Goal: Information Seeking & Learning: Learn about a topic

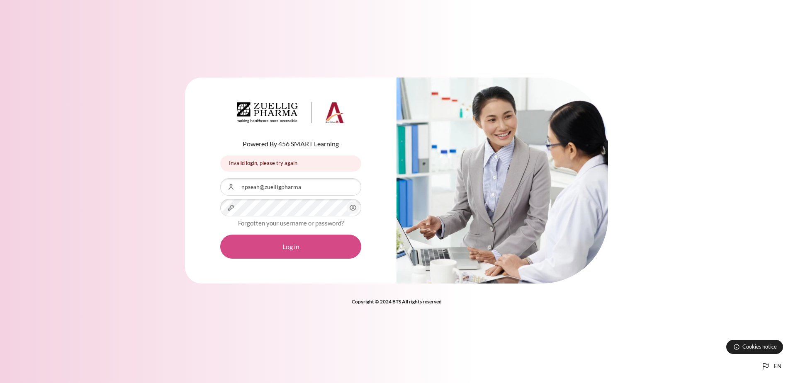
click at [341, 249] on button "Log in" at bounding box center [290, 247] width 141 height 24
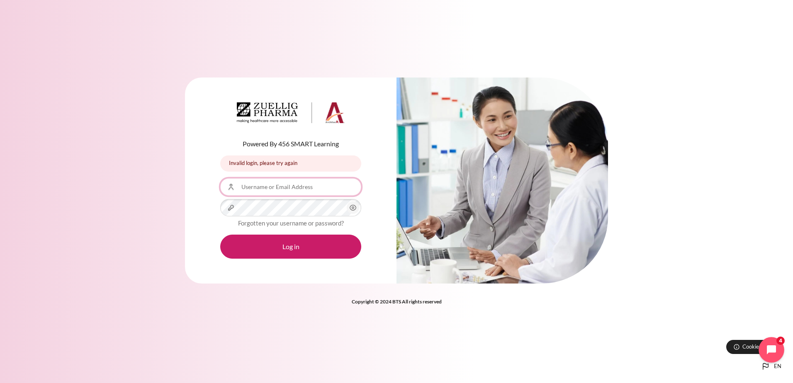
type input "npseah@zuelligpharma"
click at [760, 352] on button "Open chat widget" at bounding box center [772, 350] width 26 height 26
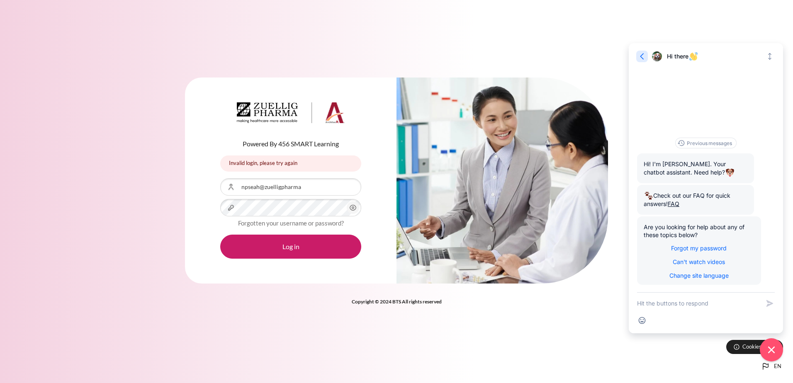
click at [640, 55] on icon "button" at bounding box center [642, 56] width 8 height 8
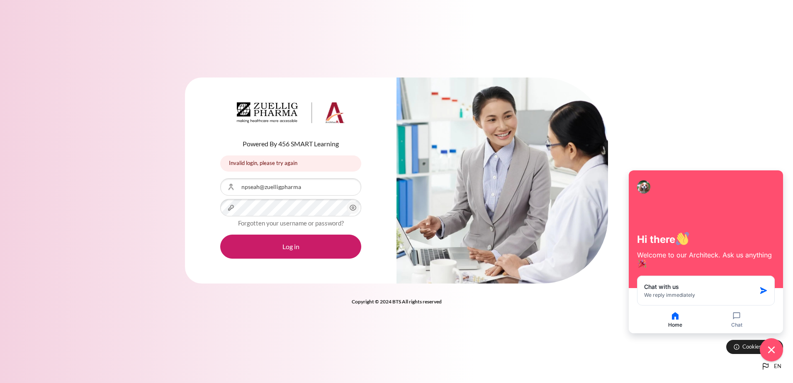
click at [670, 76] on div "Powered By 456 SMART Learning Invalid login, please try again Invalid login, pl…" at bounding box center [396, 185] width 793 height 241
click at [303, 244] on button "Log in" at bounding box center [290, 247] width 141 height 24
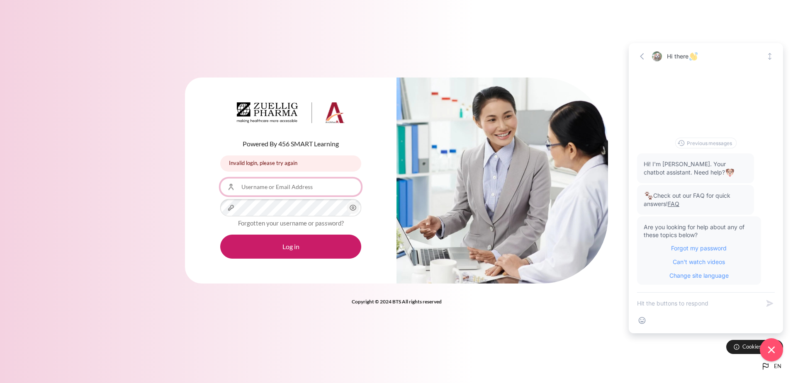
type input "npseah@zuelligpharma"
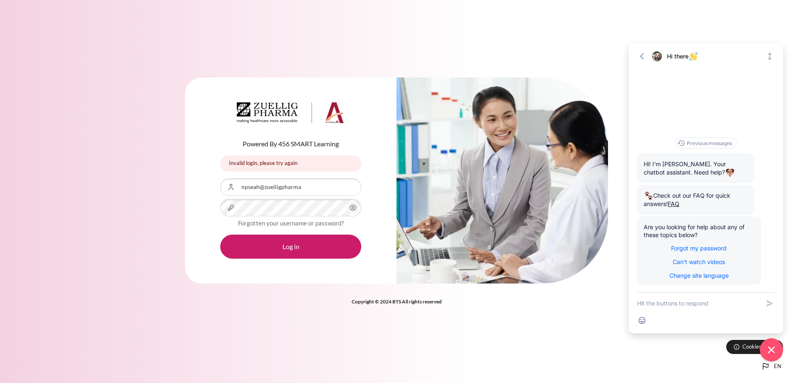
click at [299, 244] on button "Log in" at bounding box center [290, 247] width 141 height 24
type input "npseah@zuelligpharma"
click at [254, 359] on div "Powered By 456 SMART Learning Invalid login, please try again Invalid login, pl…" at bounding box center [396, 191] width 793 height 383
drag, startPoint x: 145, startPoint y: 250, endPoint x: 175, endPoint y: 250, distance: 30.3
click at [145, 250] on div "Powered By 456 SMART Learning Invalid login, please try again Invalid login, pl…" at bounding box center [396, 185] width 793 height 241
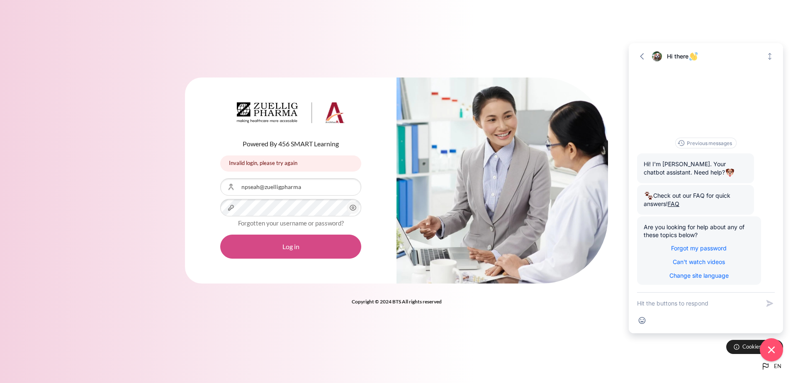
click at [253, 249] on button "Log in" at bounding box center [290, 247] width 141 height 24
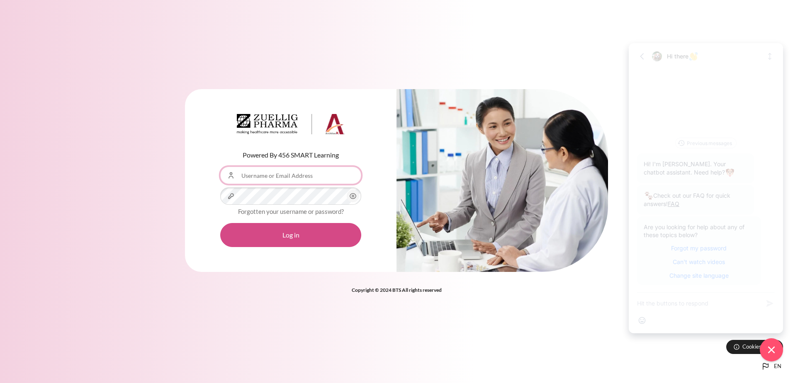
type input "npseah@zuelligpharma"
click at [309, 236] on button "Log in" at bounding box center [290, 235] width 141 height 24
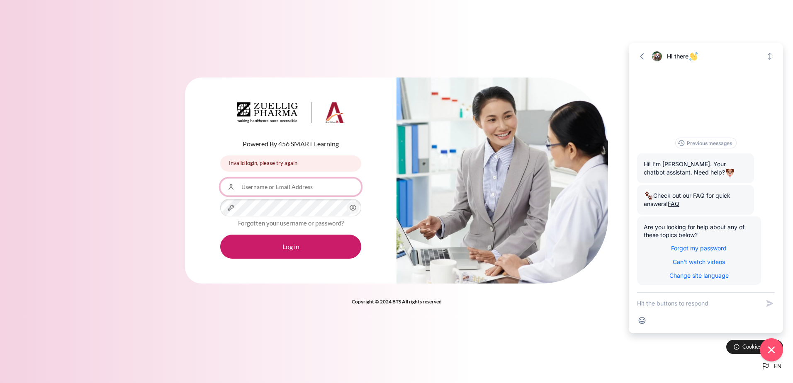
type input "npseah@zuelligpharma"
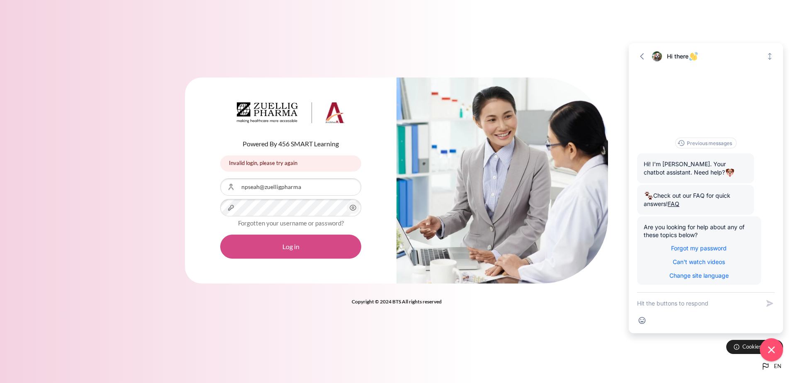
click at [289, 247] on button "Log in" at bounding box center [290, 247] width 141 height 24
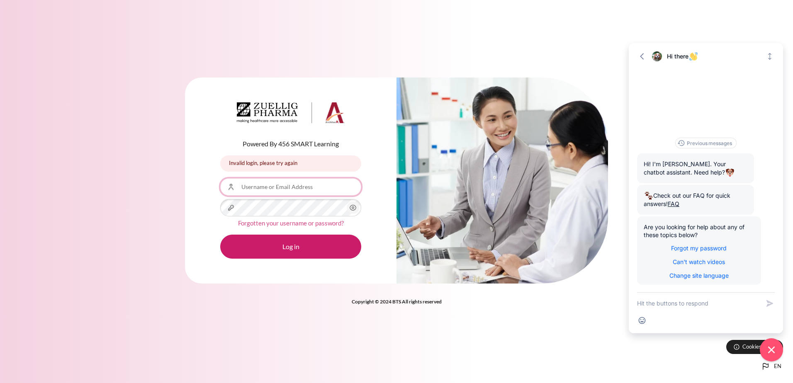
type input "npseah@zuelligpharma"
click at [337, 222] on link "Forgotten your username or password?" at bounding box center [291, 222] width 106 height 7
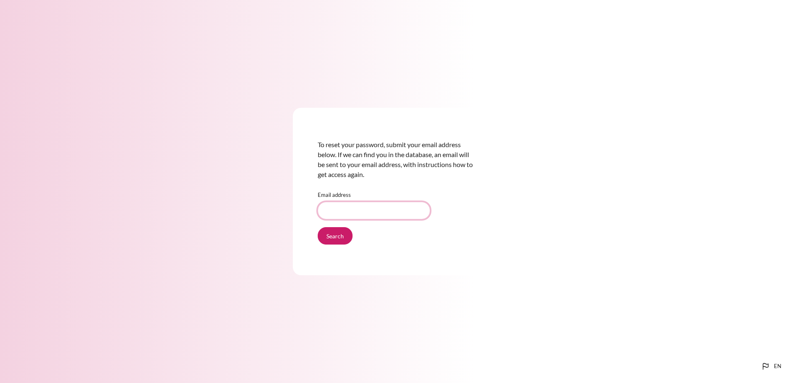
click at [340, 209] on input "Email address" at bounding box center [374, 210] width 112 height 17
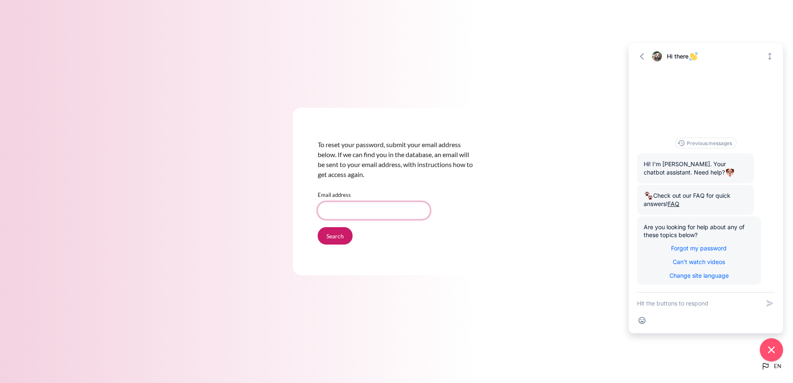
type input "[EMAIL_ADDRESS][DOMAIN_NAME]"
click at [335, 236] on input "Search" at bounding box center [335, 235] width 35 height 17
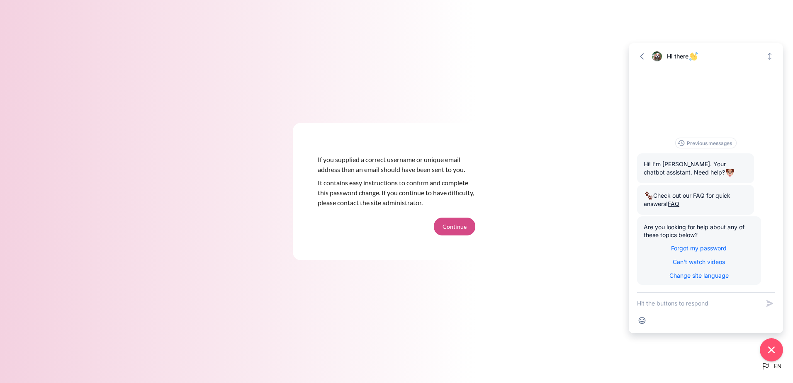
click at [456, 224] on button "Continue" at bounding box center [454, 226] width 41 height 17
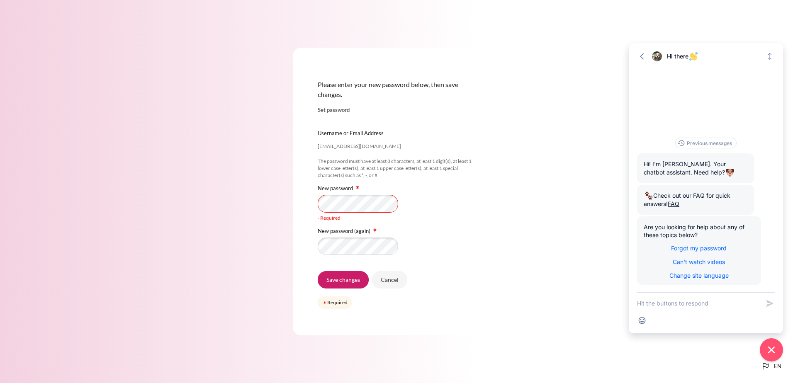
click at [448, 186] on div "npseah@zuelligpharma.com Username or Email Address npseah@zuelligpharma.com The…" at bounding box center [397, 189] width 158 height 151
click at [490, 177] on div "Please enter your new password below, then save changes. Set password npseah@zu…" at bounding box center [396, 192] width 207 height 288
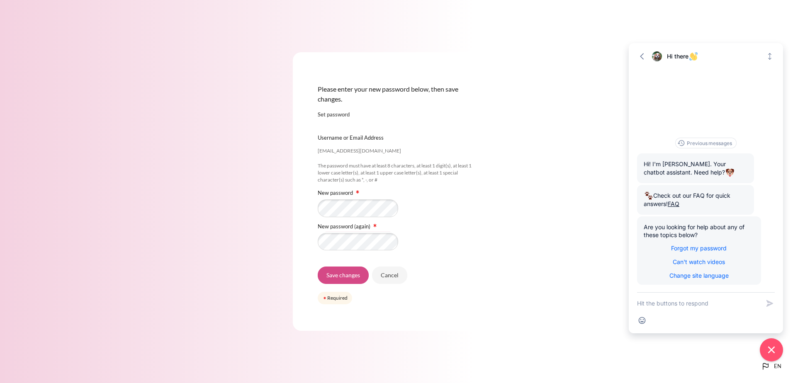
click at [352, 279] on input "Save changes" at bounding box center [343, 275] width 51 height 17
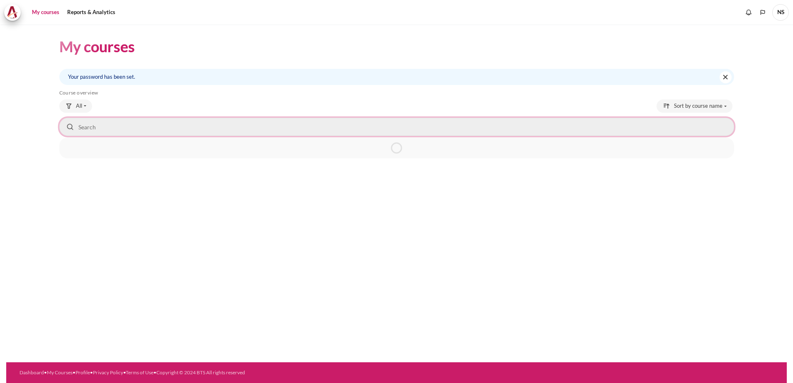
drag, startPoint x: 150, startPoint y: 122, endPoint x: 144, endPoint y: 124, distance: 6.0
click at [148, 122] on input "Search courses" at bounding box center [396, 127] width 675 height 18
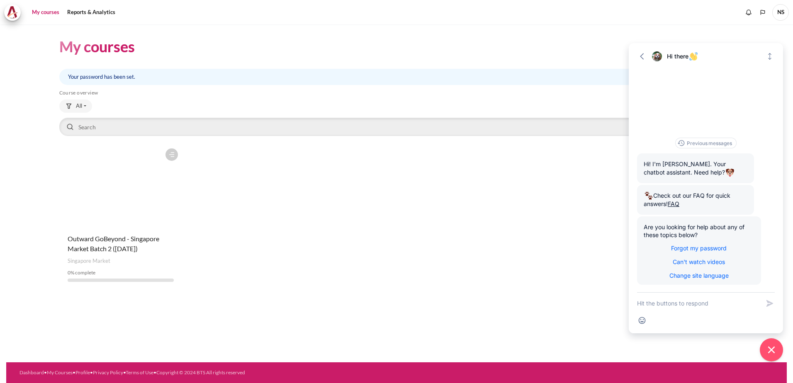
click at [473, 90] on h5 "Course overview" at bounding box center [396, 93] width 675 height 7
click at [548, 91] on h5 "Course overview" at bounding box center [396, 93] width 675 height 7
click at [769, 348] on icon "Close chat widget" at bounding box center [771, 349] width 7 height 7
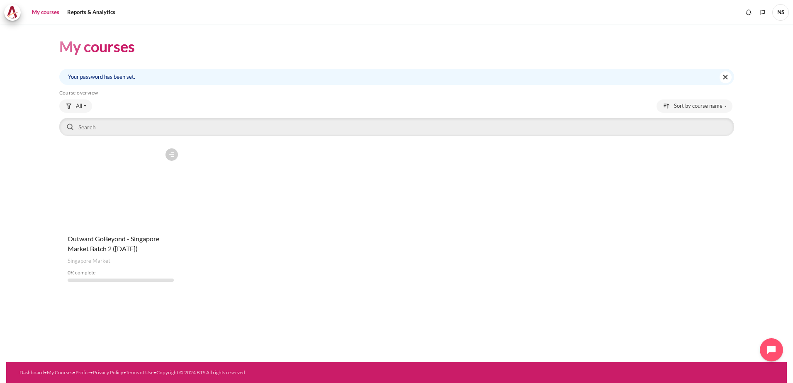
click at [785, 11] on span "NS" at bounding box center [781, 12] width 17 height 17
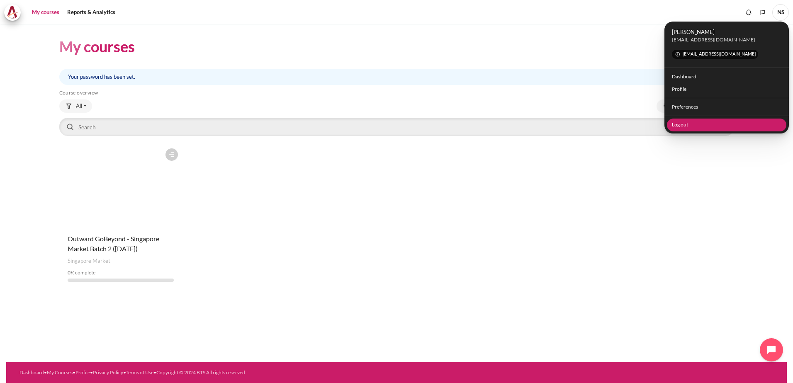
click at [686, 124] on link "Log out" at bounding box center [727, 125] width 120 height 13
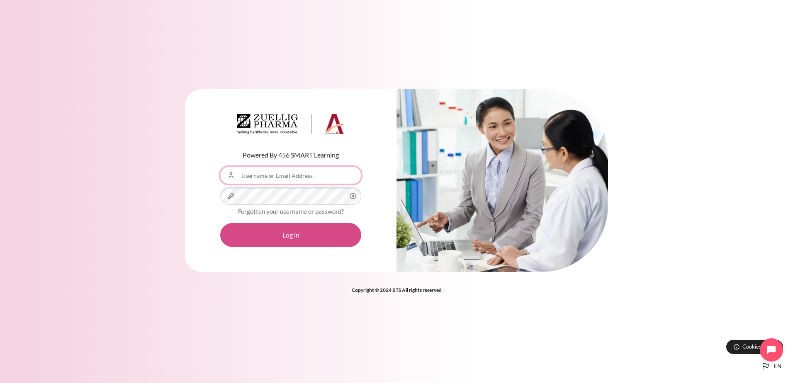
type input "npseah@zuelligpharma"
click at [286, 232] on button "Log in" at bounding box center [290, 235] width 141 height 24
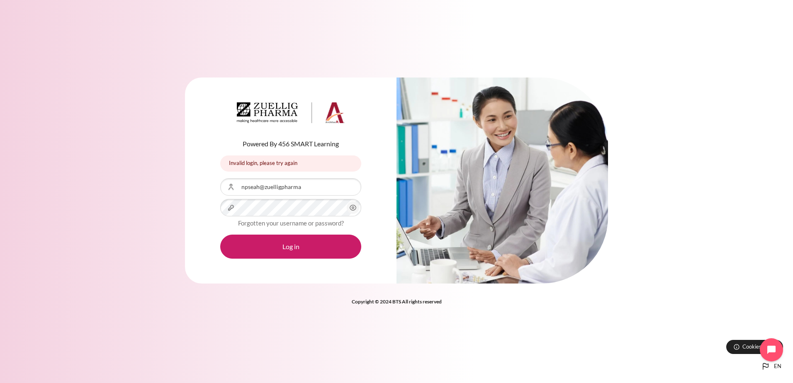
click at [351, 210] on icon "Content" at bounding box center [353, 207] width 6 height 5
drag, startPoint x: 139, startPoint y: 208, endPoint x: 187, endPoint y: 203, distance: 47.6
click at [139, 209] on div "Powered By 456 SMART Learning Invalid login, please try again Invalid login, pl…" at bounding box center [396, 185] width 793 height 241
click at [318, 187] on input "npseah@zuelligpharma" at bounding box center [290, 186] width 141 height 17
type input "[EMAIL_ADDRESS][DOMAIN_NAME]"
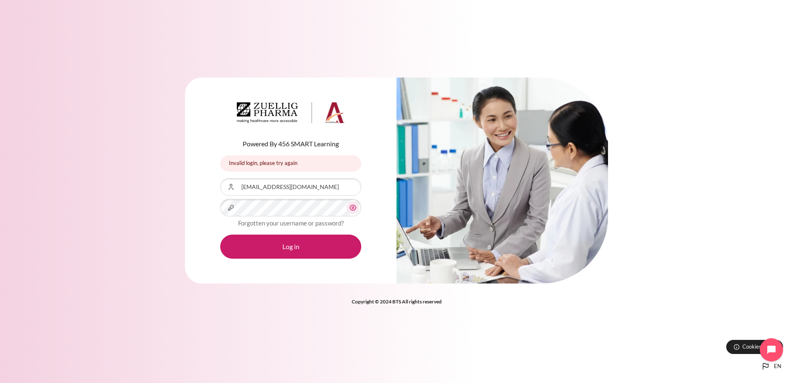
click at [194, 197] on div "Powered By 456 SMART Learning Invalid login, please try again Invalid login, pl…" at bounding box center [291, 181] width 212 height 206
click at [331, 250] on button "Log in" at bounding box center [290, 247] width 141 height 24
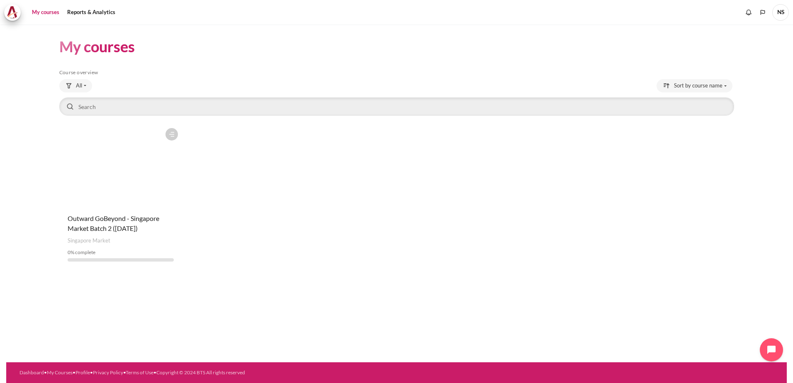
click at [135, 178] on figure "Content" at bounding box center [120, 165] width 123 height 83
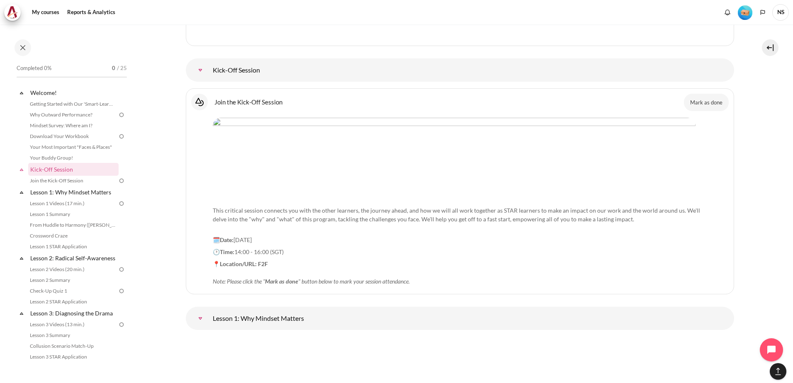
scroll to position [913, 0]
click at [714, 108] on button "Mark as done" at bounding box center [706, 103] width 45 height 17
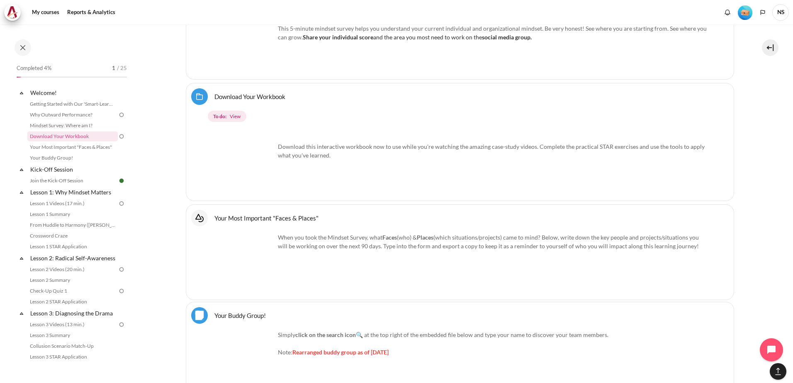
scroll to position [563, 0]
click at [376, 180] on div "Download this interactive workbook now to use while you're watching the amazing…" at bounding box center [460, 162] width 495 height 66
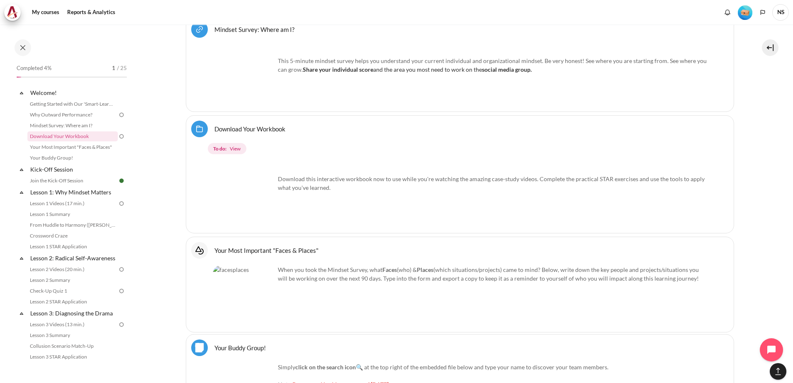
scroll to position [480, 0]
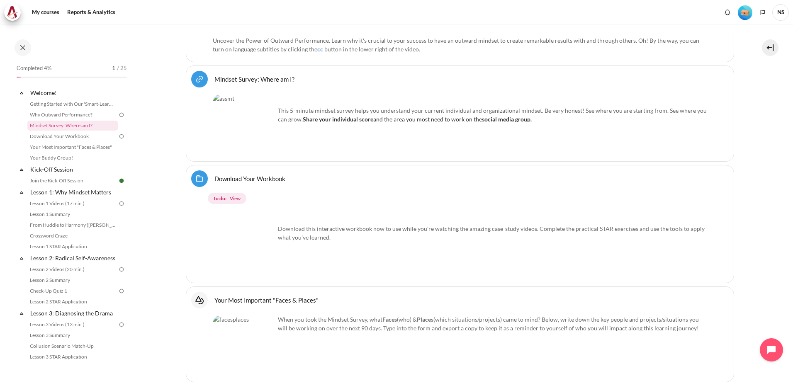
click at [527, 155] on div "This 5-minute mindset survey helps you understand your current individual and o…" at bounding box center [460, 125] width 495 height 62
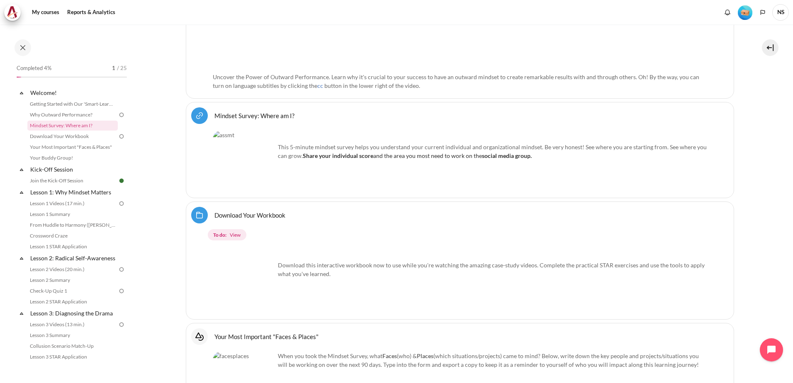
scroll to position [397, 0]
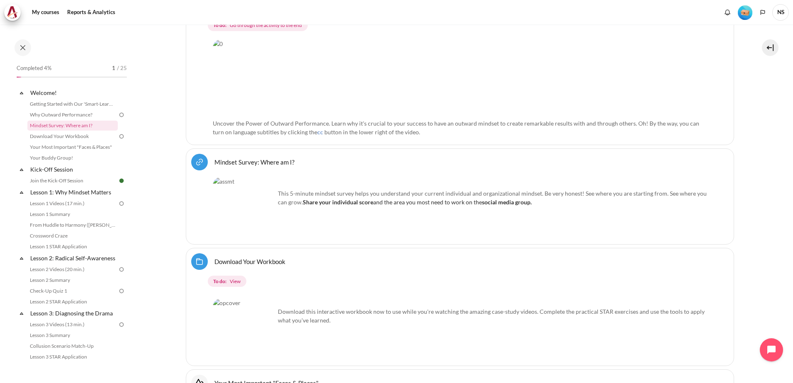
click at [262, 261] on link "Download Your Workbook Folder" at bounding box center [249, 262] width 71 height 8
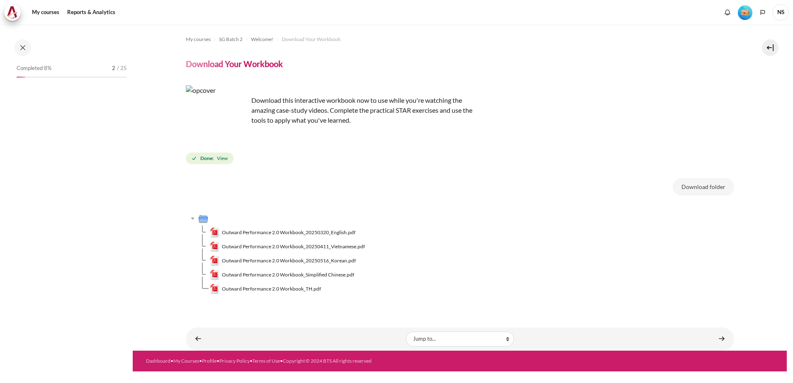
click at [712, 190] on button "Download folder" at bounding box center [703, 186] width 61 height 17
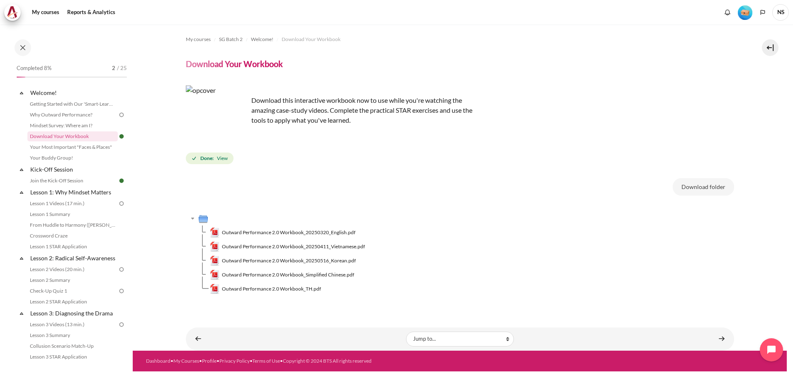
click at [508, 162] on div "Done: View" at bounding box center [460, 158] width 548 height 15
click at [199, 336] on link "Content" at bounding box center [198, 339] width 17 height 16
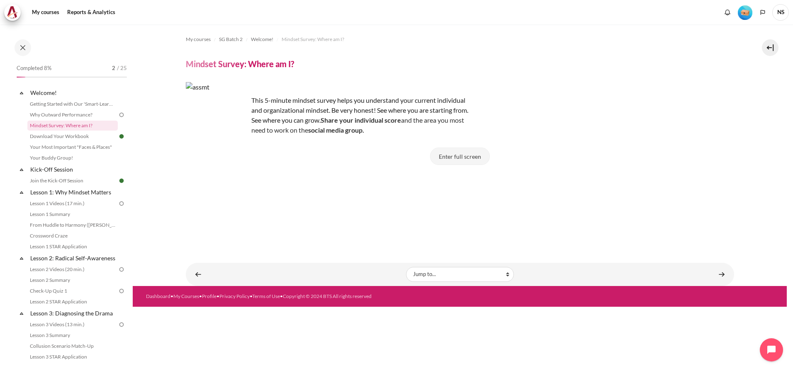
click at [466, 159] on button "Enter full screen" at bounding box center [460, 156] width 60 height 17
click at [71, 119] on link "Why Outward Performance?" at bounding box center [72, 115] width 90 height 10
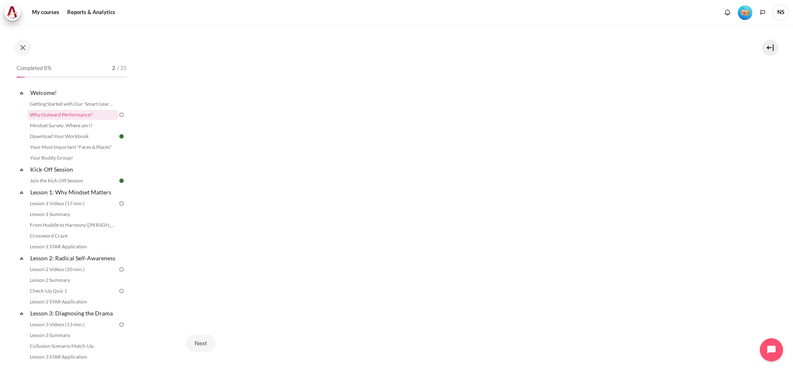
scroll to position [271, 0]
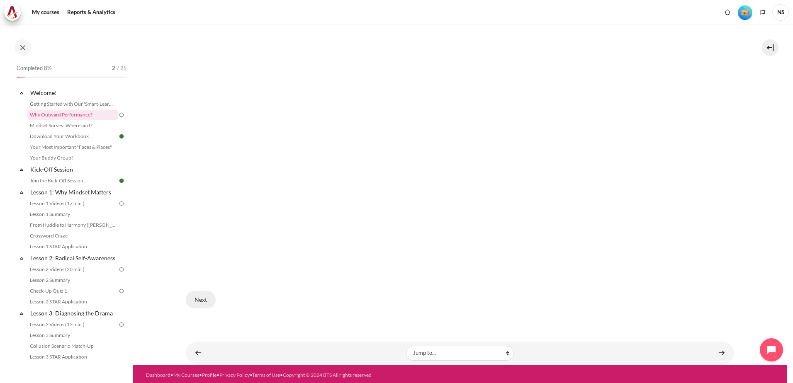
click at [199, 300] on button "Next" at bounding box center [201, 299] width 30 height 17
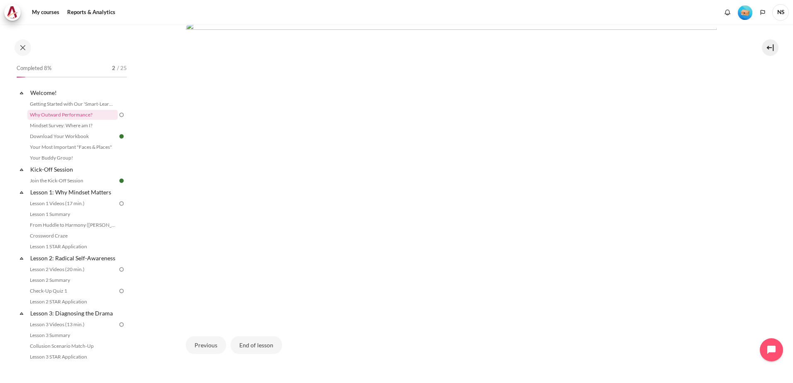
scroll to position [239, 0]
click at [262, 335] on button "End of lesson" at bounding box center [256, 338] width 51 height 17
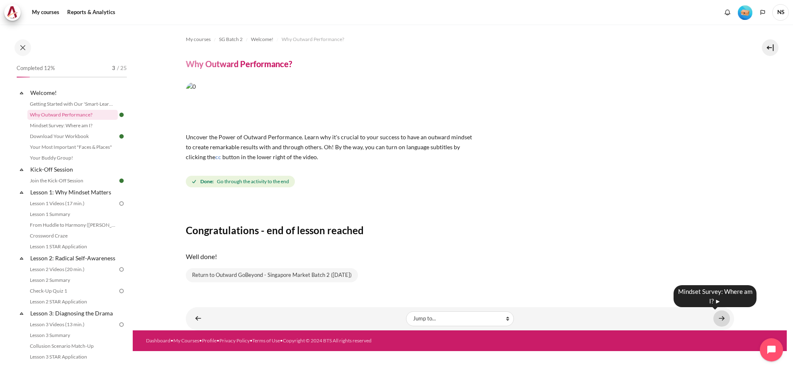
click at [715, 317] on link "Content" at bounding box center [722, 319] width 17 height 16
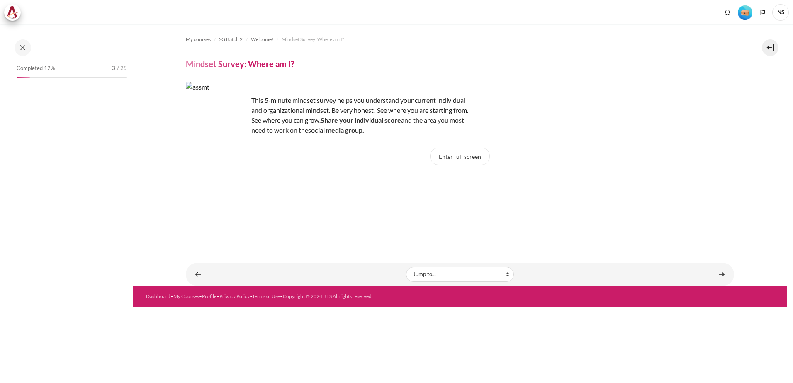
click at [468, 160] on button "Enter full screen" at bounding box center [460, 156] width 60 height 17
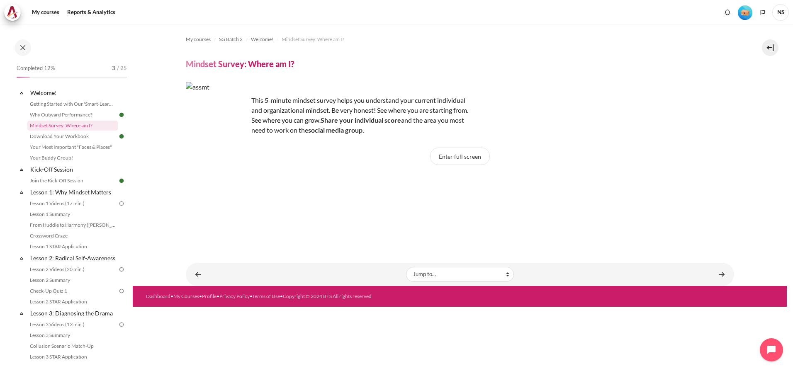
click at [522, 205] on iframe "Click on <a href="https://arbingerinstitute.com/assessment/MindsetMin0OrgEmail?…" at bounding box center [460, 204] width 124 height 62
click at [475, 156] on button "Enter full screen" at bounding box center [460, 156] width 60 height 17
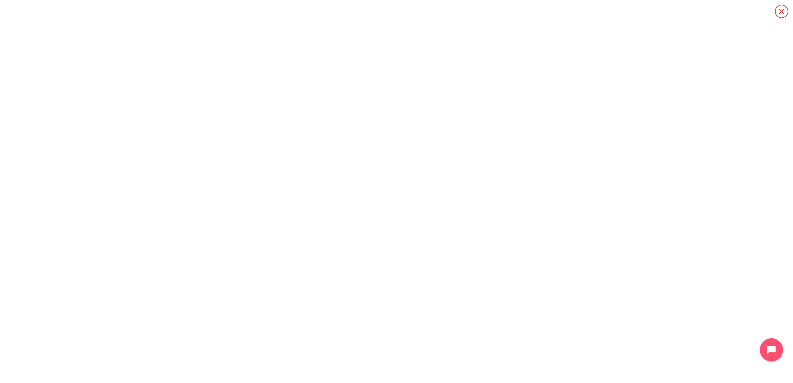
click at [779, 12] on icon "Content" at bounding box center [782, 11] width 15 height 15
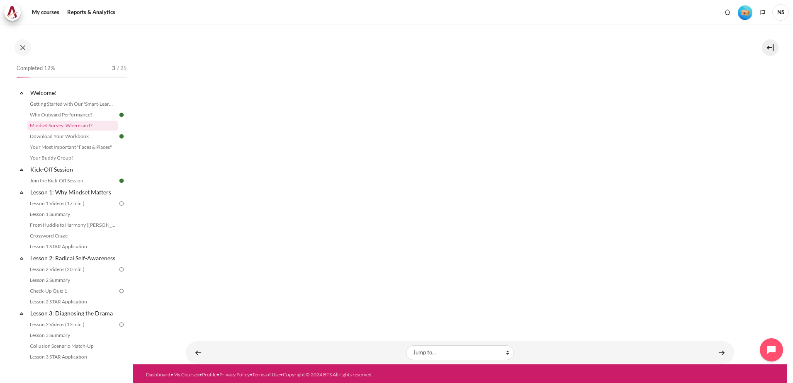
scroll to position [210, 0]
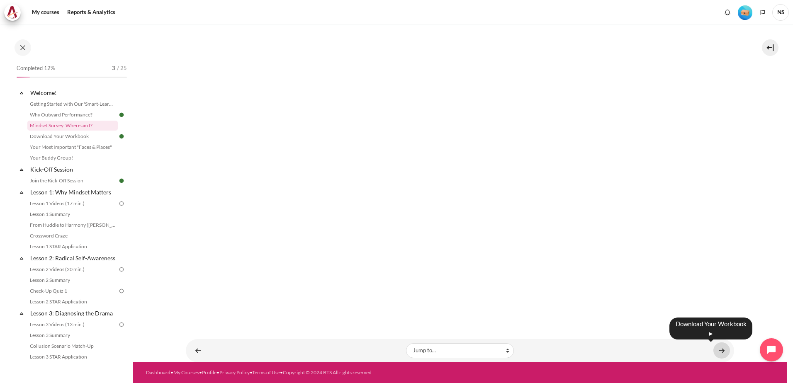
click at [715, 349] on link "Content" at bounding box center [722, 351] width 17 height 16
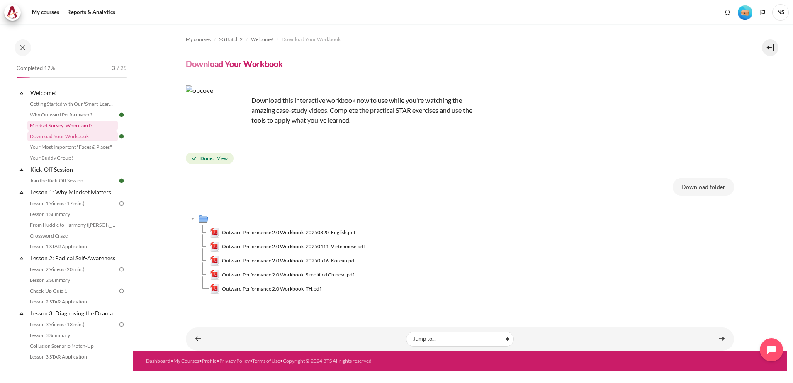
click at [78, 126] on link "Mindset Survey: Where am I?" at bounding box center [72, 126] width 90 height 10
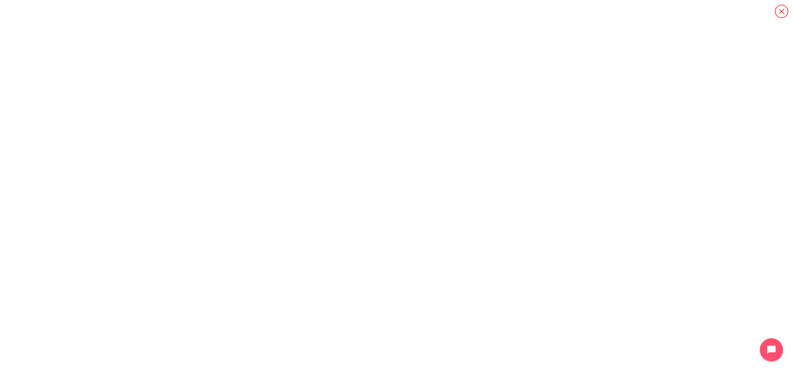
click at [780, 14] on icon "Content" at bounding box center [782, 11] width 15 height 15
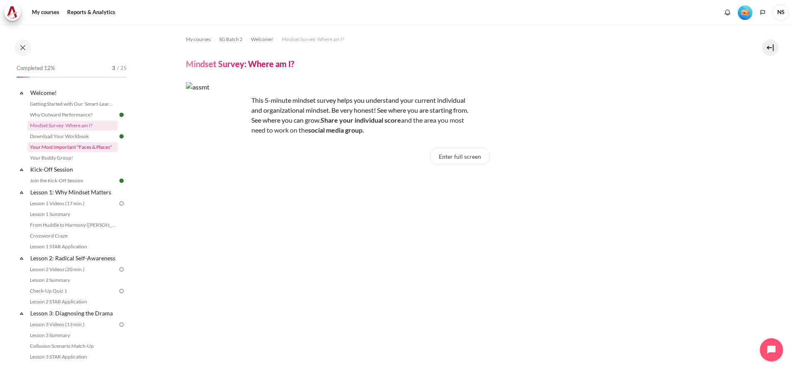
click at [68, 146] on link "Your Most Important "Faces & Places"" at bounding box center [72, 147] width 90 height 10
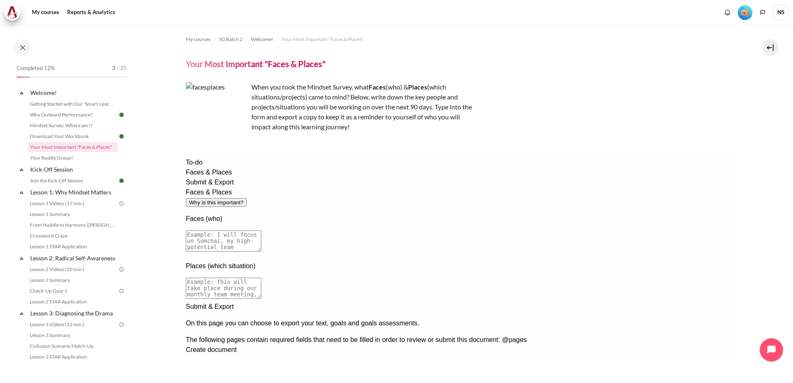
click at [261, 231] on textarea at bounding box center [223, 241] width 76 height 21
click at [672, 302] on div "Next documentation step" at bounding box center [459, 302] width 548 height 0
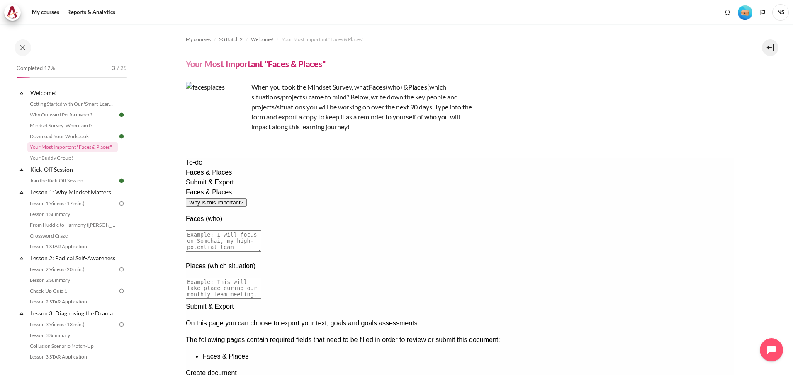
click at [648, 378] on div "Previous documentation step" at bounding box center [459, 378] width 548 height 0
click at [261, 231] on textarea at bounding box center [223, 241] width 76 height 21
type textarea "Drivers"
click at [261, 278] on textarea at bounding box center [223, 288] width 76 height 21
type textarea "Getting all drivers to scan returns out to FarEye."
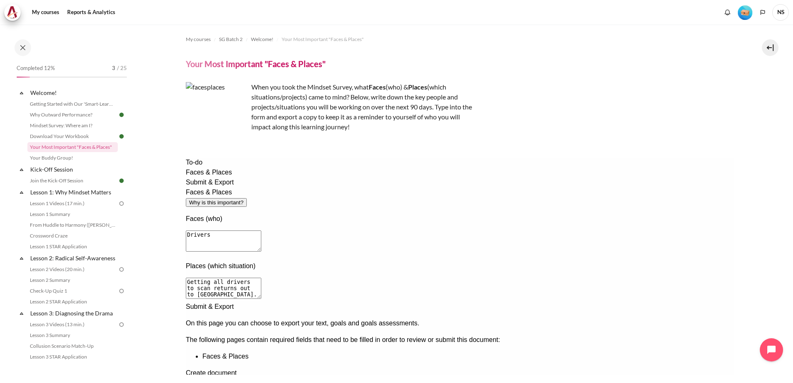
click at [670, 302] on div "Next documentation step" at bounding box center [459, 302] width 548 height 0
click at [236, 346] on span "Create document" at bounding box center [210, 349] width 51 height 7
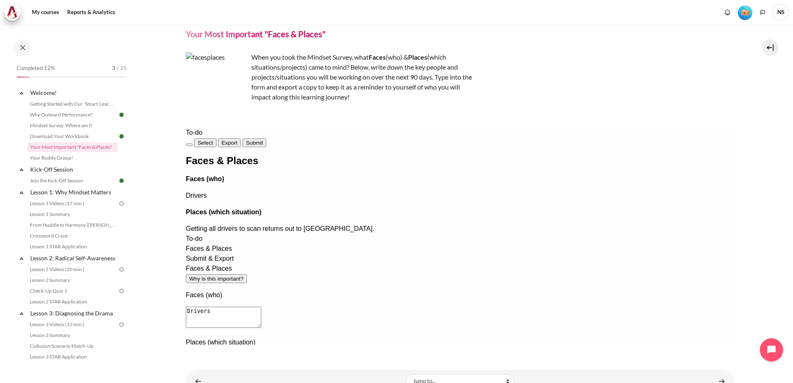
scroll to position [61, 0]
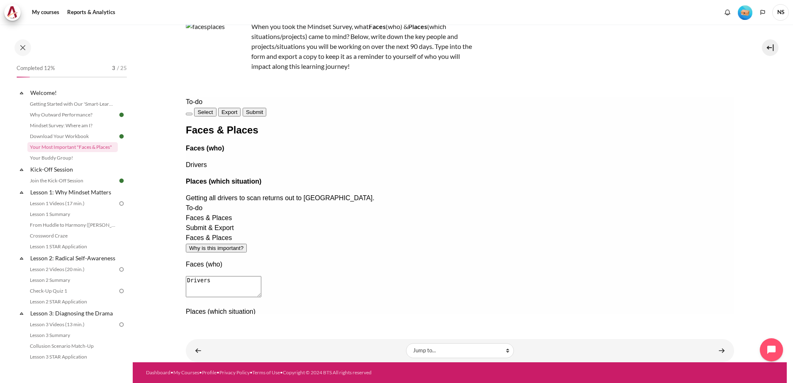
click at [237, 109] on span "Export" at bounding box center [229, 112] width 16 height 6
click at [716, 351] on link "Content" at bounding box center [722, 351] width 17 height 16
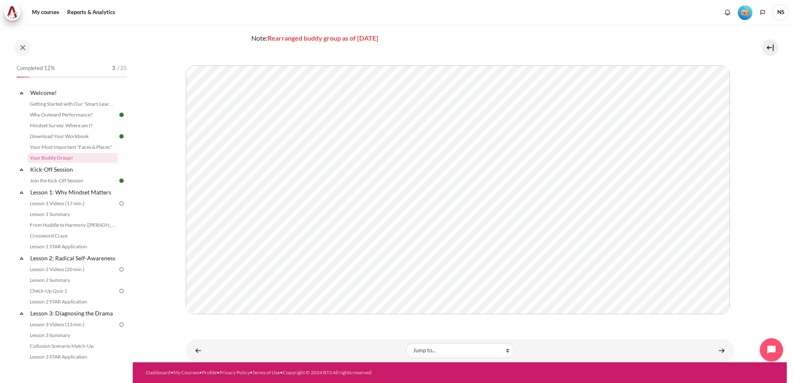
scroll to position [81, 0]
click at [714, 352] on link "Content" at bounding box center [722, 351] width 17 height 16
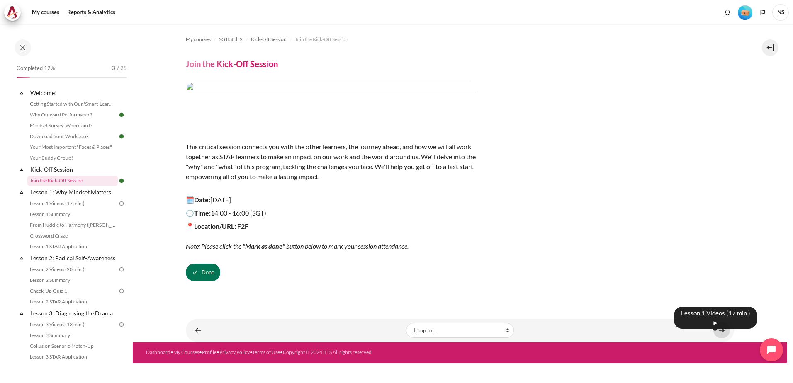
click at [726, 330] on link "Content" at bounding box center [722, 330] width 17 height 16
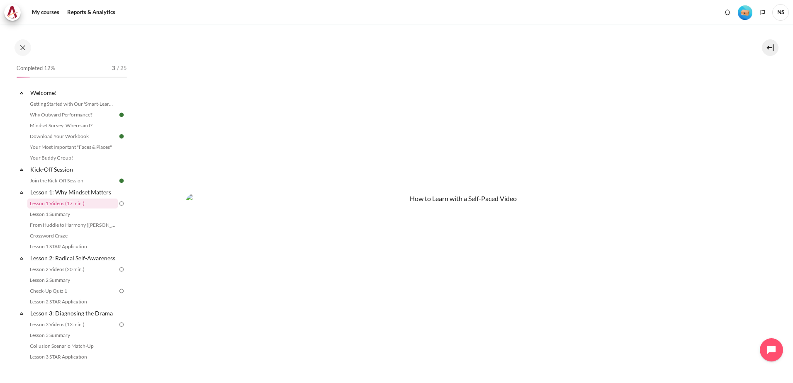
scroll to position [465, 0]
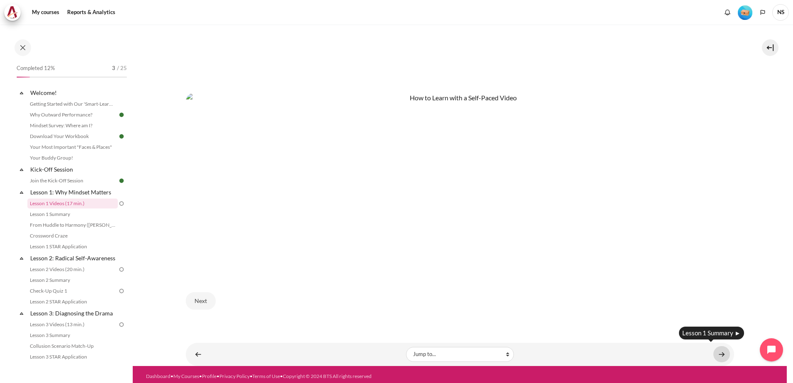
click at [714, 351] on link "Content" at bounding box center [722, 354] width 17 height 16
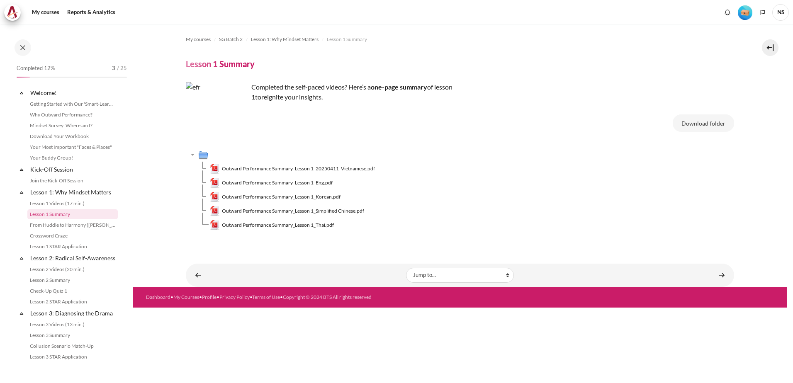
scroll to position [3, 0]
click at [118, 203] on img at bounding box center [121, 200] width 7 height 7
click at [82, 202] on link "Lesson 1 Videos (17 min.)" at bounding box center [72, 201] width 90 height 10
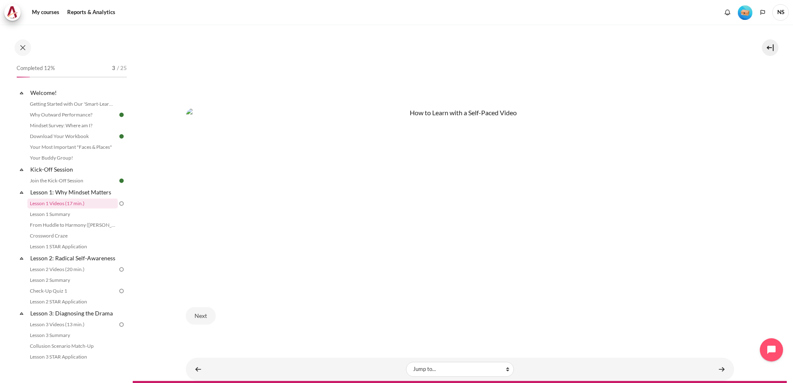
scroll to position [456, 0]
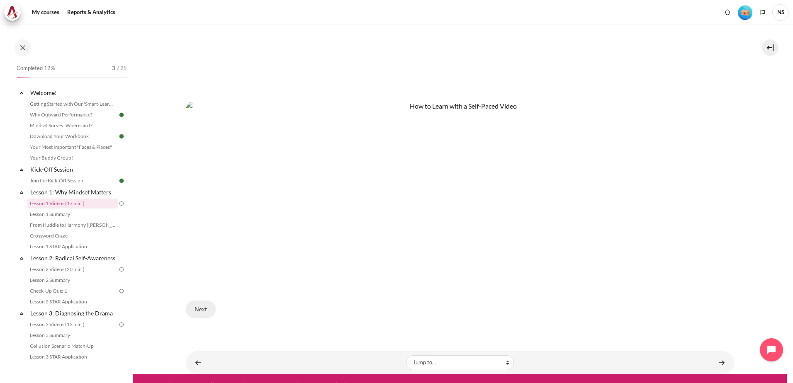
click at [203, 301] on button "Next" at bounding box center [201, 309] width 30 height 17
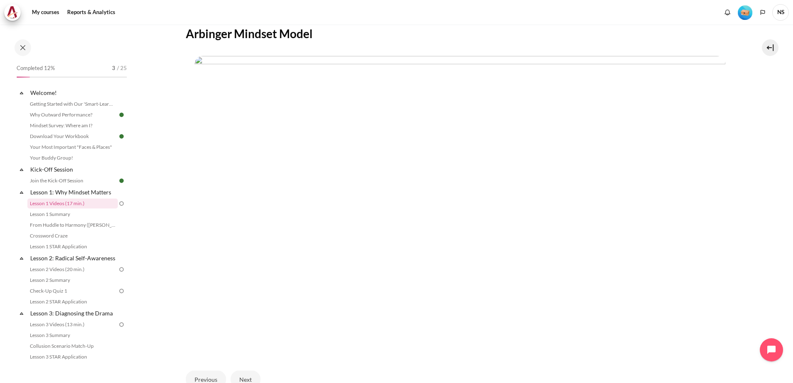
scroll to position [161, 0]
click at [253, 382] on button "Next" at bounding box center [246, 380] width 30 height 17
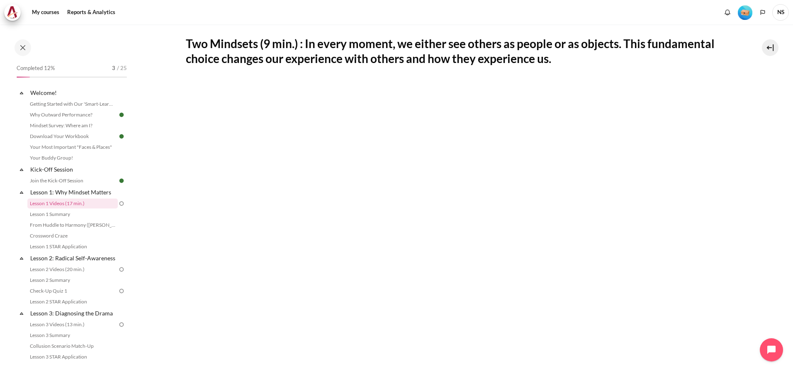
scroll to position [166, 0]
